Goal: Task Accomplishment & Management: Manage account settings

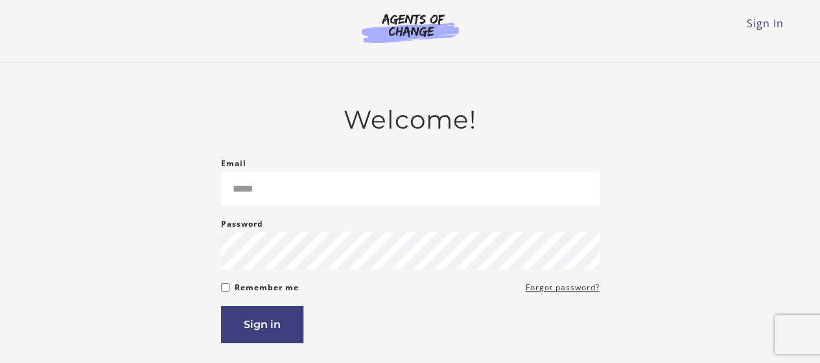
click at [409, 164] on div "Email Please enter a valid email address" at bounding box center [410, 181] width 379 height 50
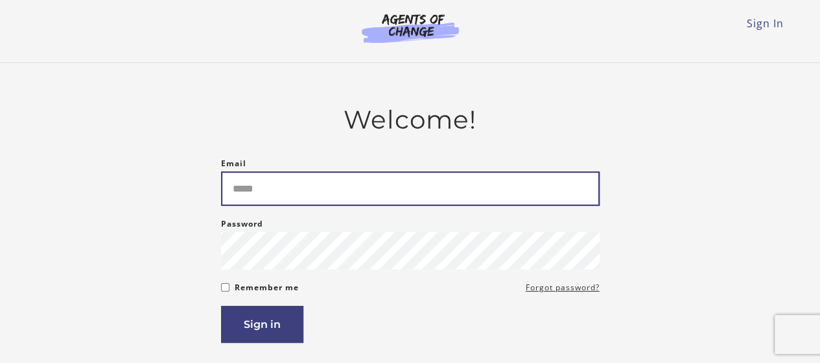
click at [392, 196] on input "Email" at bounding box center [410, 188] width 379 height 34
type input "**********"
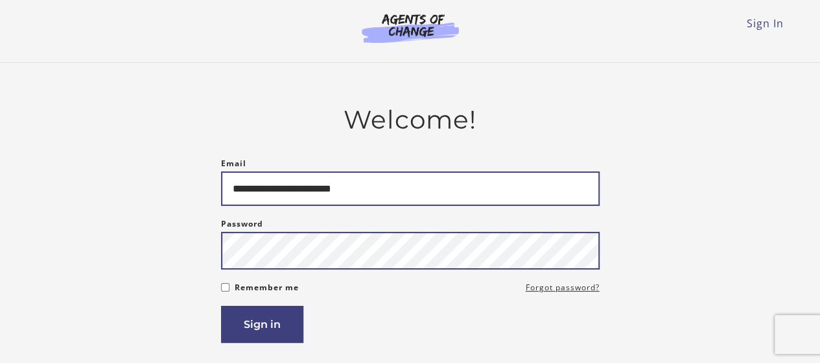
click at [221, 305] on button "Sign in" at bounding box center [262, 323] width 82 height 37
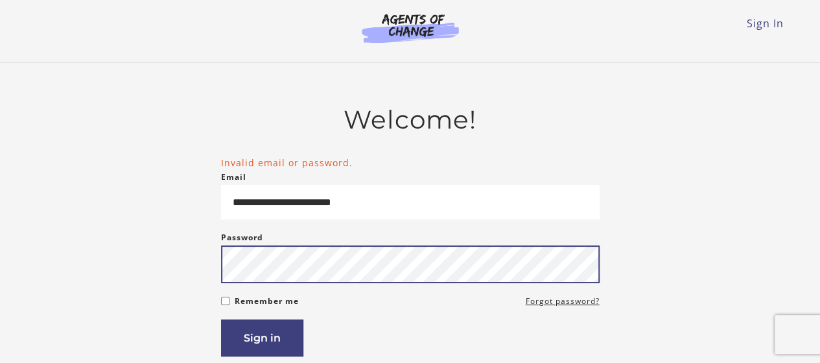
click at [221, 319] on button "Sign in" at bounding box center [262, 337] width 82 height 37
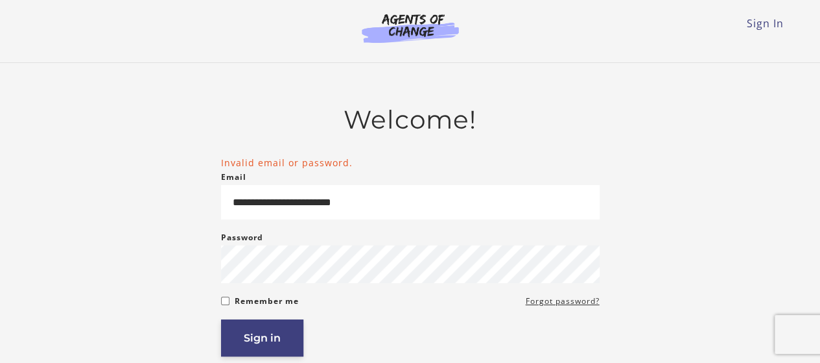
click at [276, 329] on button "Sign in" at bounding box center [262, 337] width 82 height 37
click at [274, 337] on button "Sign in" at bounding box center [262, 337] width 82 height 37
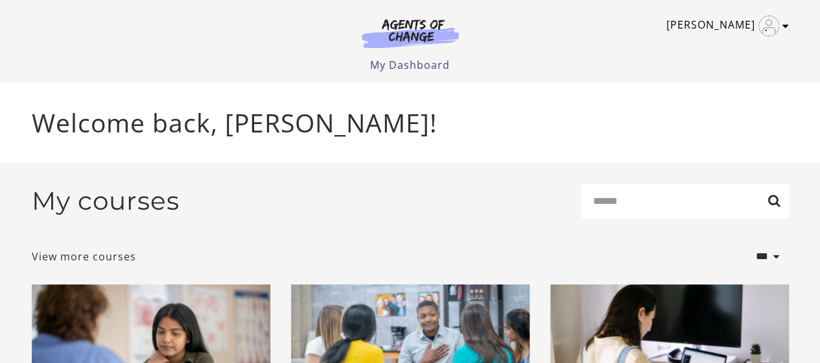
click at [786, 28] on icon "Toggle menu" at bounding box center [786, 26] width 6 height 10
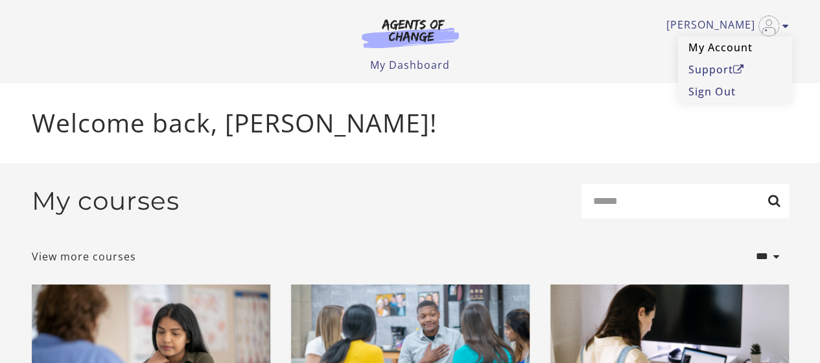
click at [726, 49] on link "My Account" at bounding box center [735, 47] width 114 height 22
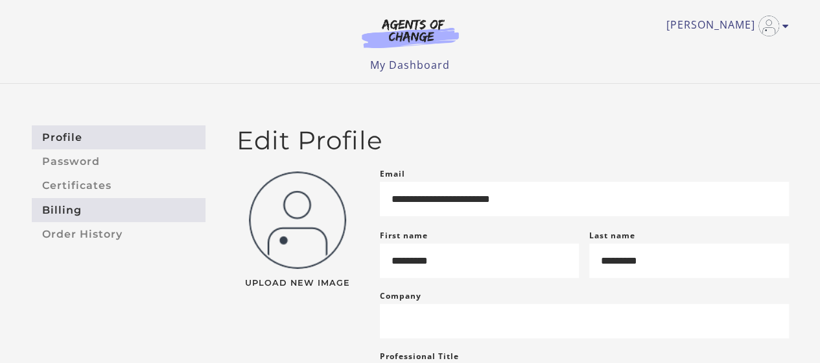
click at [73, 211] on link "Billing" at bounding box center [119, 210] width 174 height 24
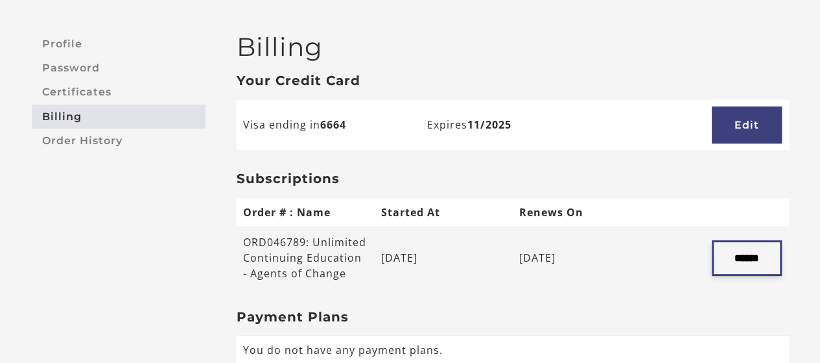
scroll to position [93, 0]
click at [741, 244] on input "******" at bounding box center [747, 259] width 70 height 36
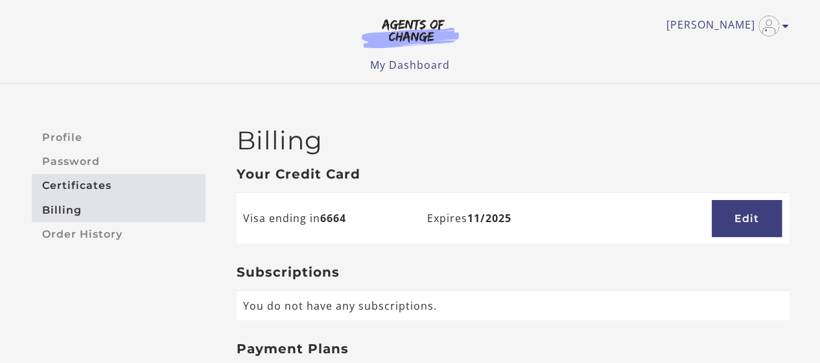
click at [135, 189] on link "Certificates" at bounding box center [119, 186] width 174 height 24
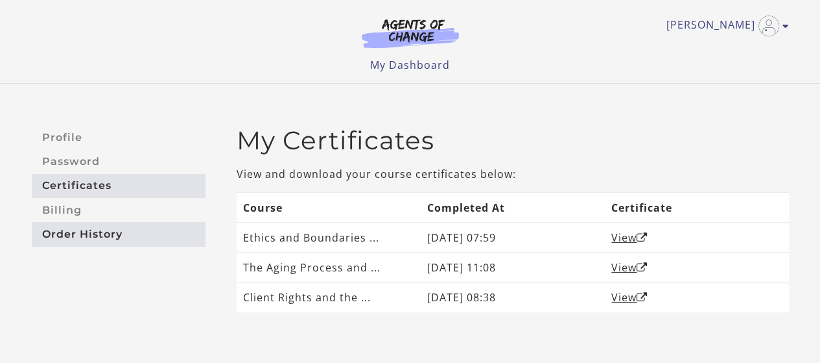
click at [112, 228] on link "Order History" at bounding box center [119, 234] width 174 height 24
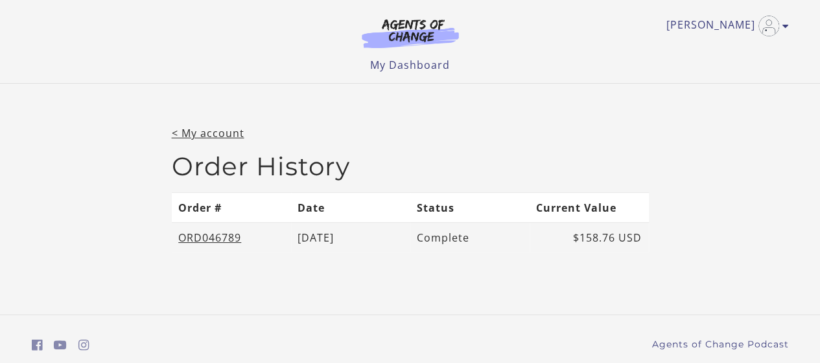
click at [213, 226] on td "ORD046789" at bounding box center [231, 237] width 119 height 30
click at [215, 241] on link "ORD046789" at bounding box center [209, 237] width 63 height 14
